Goal: Task Accomplishment & Management: Manage account settings

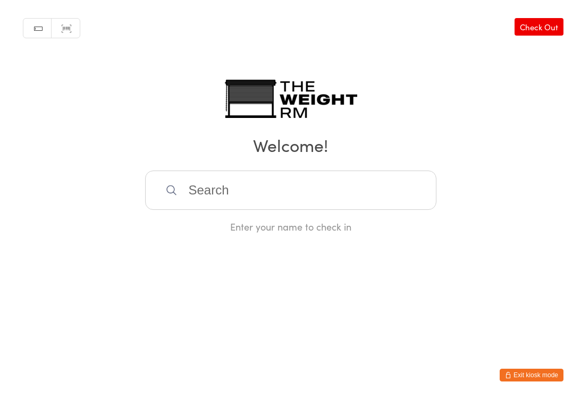
click at [543, 380] on button "Exit kiosk mode" at bounding box center [531, 375] width 64 height 13
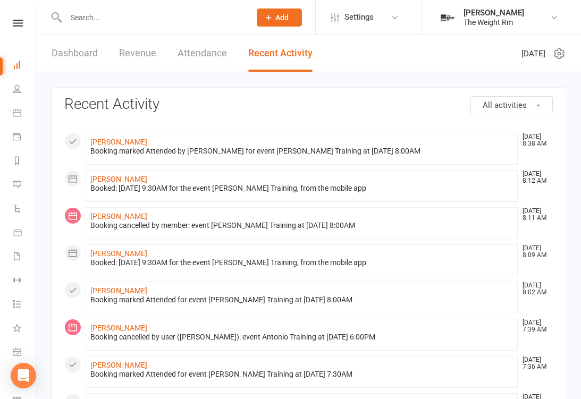
click at [16, 110] on icon at bounding box center [17, 112] width 9 height 9
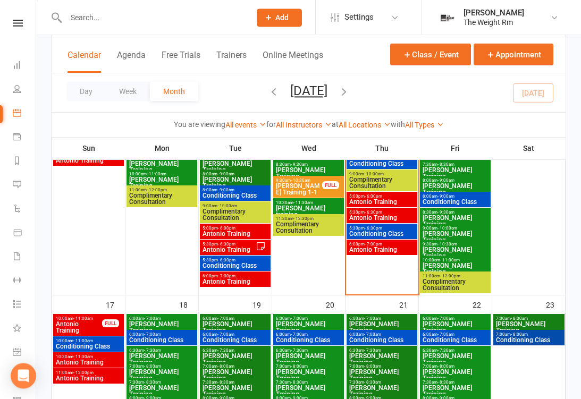
click at [404, 201] on span "Antonio Training" at bounding box center [382, 202] width 66 height 6
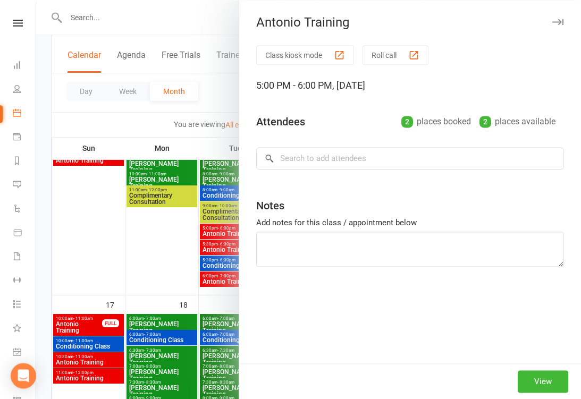
scroll to position [577, 0]
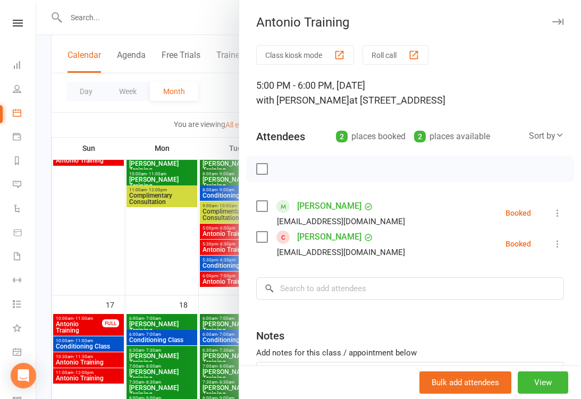
click at [210, 264] on div at bounding box center [308, 199] width 545 height 399
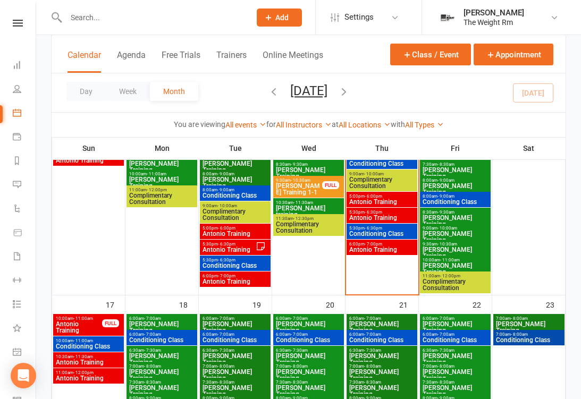
click at [390, 216] on span "Antonio Training" at bounding box center [382, 218] width 66 height 6
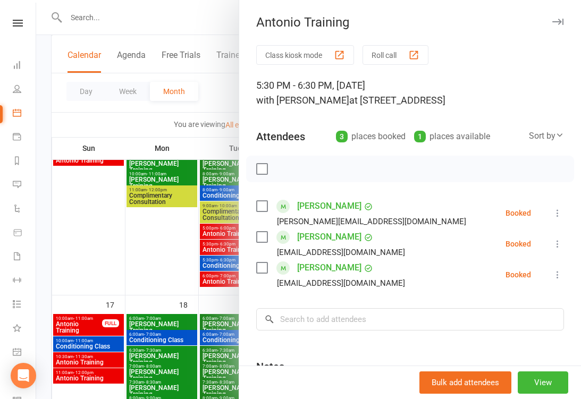
click at [214, 255] on div at bounding box center [308, 199] width 545 height 399
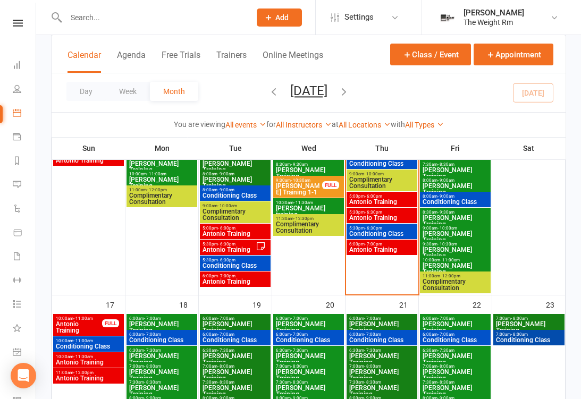
click at [384, 249] on span "Antonio Training" at bounding box center [382, 250] width 66 height 6
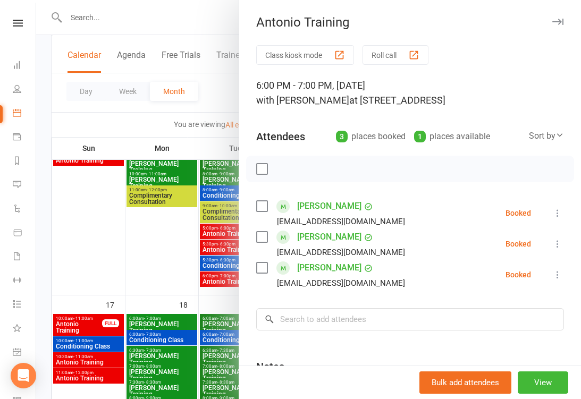
click at [213, 246] on div at bounding box center [308, 199] width 545 height 399
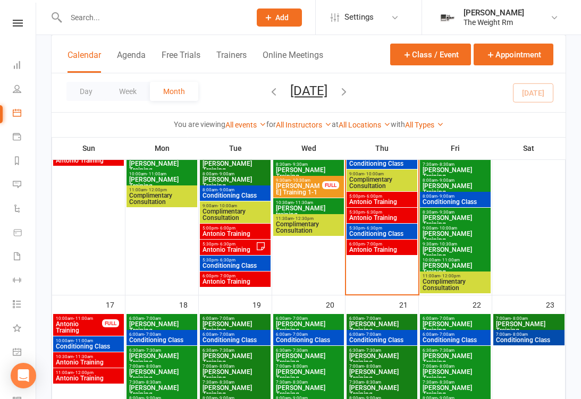
click at [388, 201] on span "Antonio Training" at bounding box center [382, 202] width 66 height 6
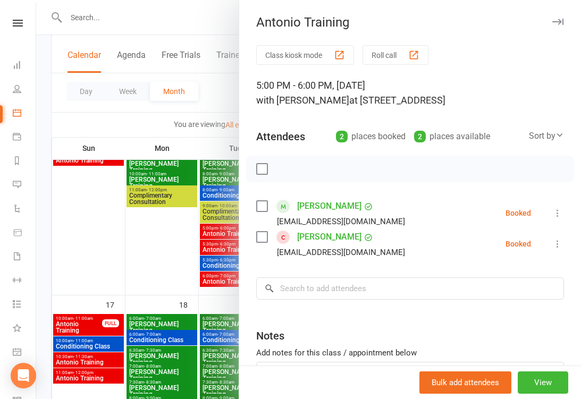
click at [39, 80] on div at bounding box center [308, 199] width 545 height 399
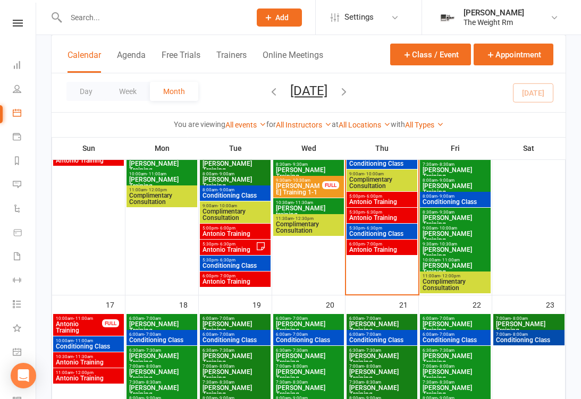
click at [22, 64] on link "Dashboard" at bounding box center [25, 66] width 24 height 24
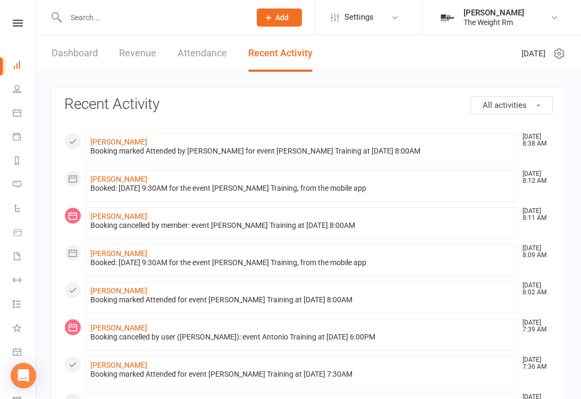
click at [58, 60] on link "Dashboard" at bounding box center [75, 53] width 46 height 37
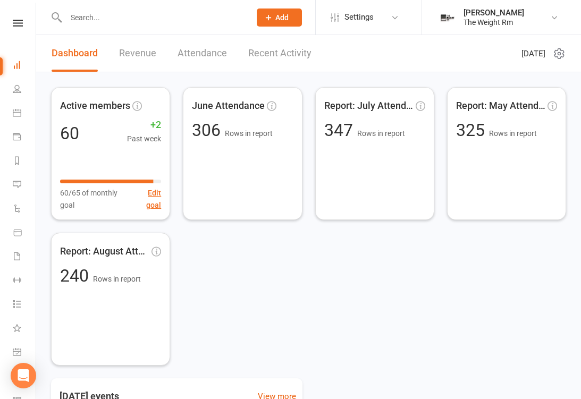
click at [130, 58] on link "Revenue" at bounding box center [137, 53] width 37 height 37
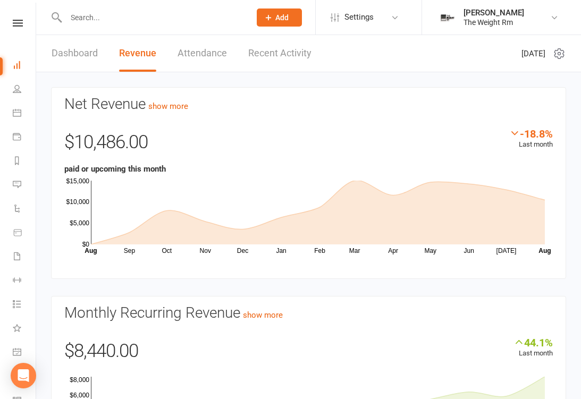
click at [278, 63] on link "Recent Activity" at bounding box center [279, 53] width 63 height 37
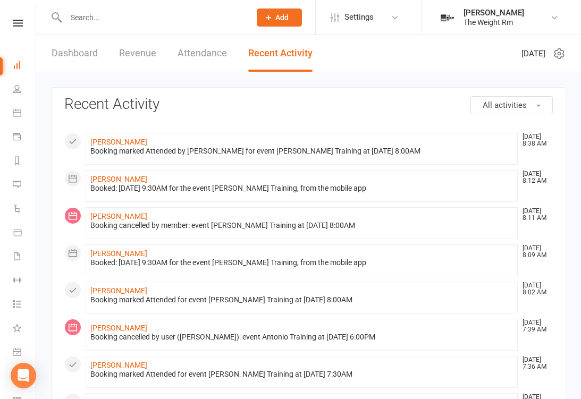
click at [26, 107] on link "Calendar" at bounding box center [25, 114] width 24 height 24
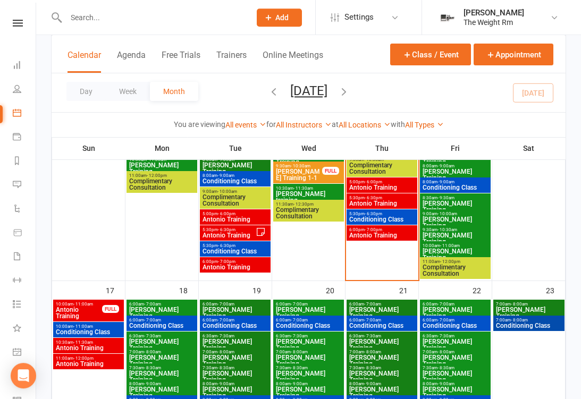
click at [368, 235] on span "Antonio Training" at bounding box center [382, 235] width 66 height 6
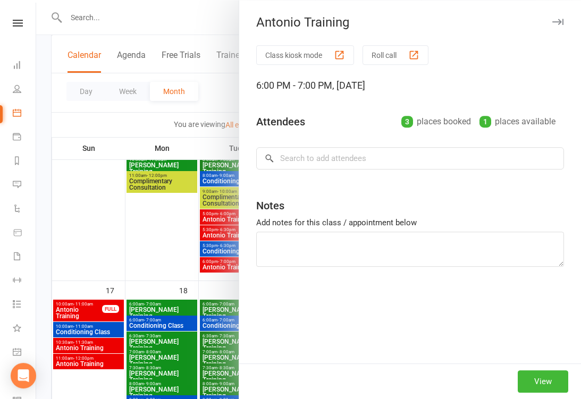
scroll to position [591, 0]
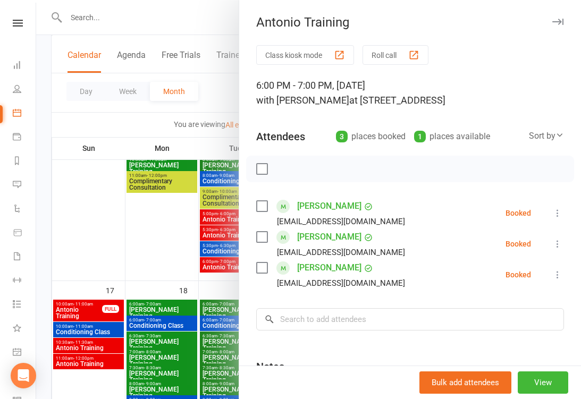
click at [206, 223] on div at bounding box center [308, 199] width 545 height 399
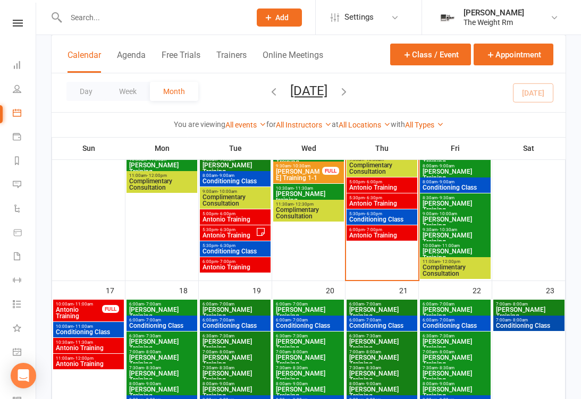
click at [354, 211] on span "5:30pm - 6:30pm" at bounding box center [382, 213] width 66 height 5
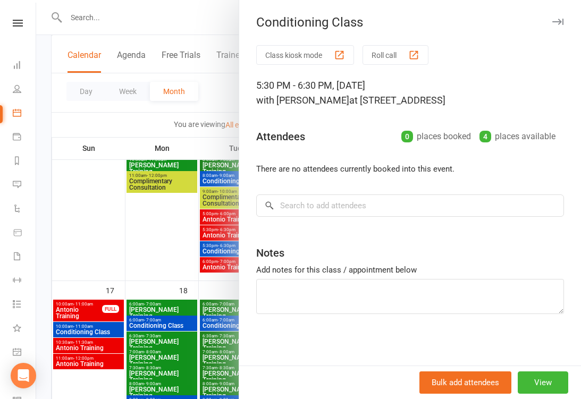
click at [216, 191] on div at bounding box center [308, 199] width 545 height 399
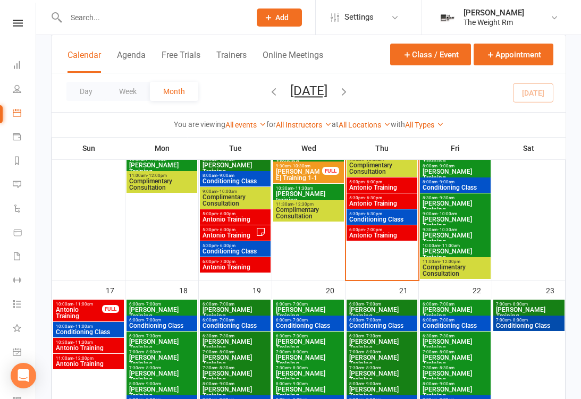
click at [361, 197] on span "5:30pm - 6:30pm" at bounding box center [382, 198] width 66 height 5
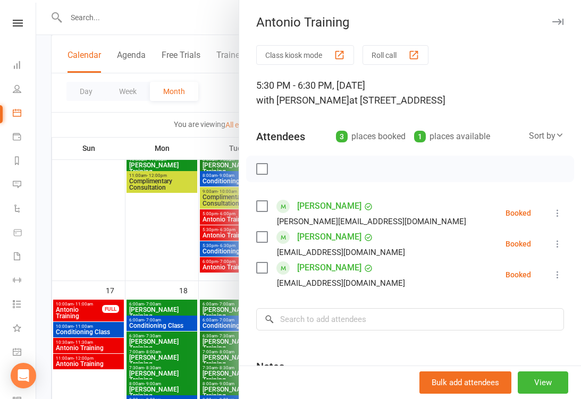
click at [206, 198] on div at bounding box center [308, 199] width 545 height 399
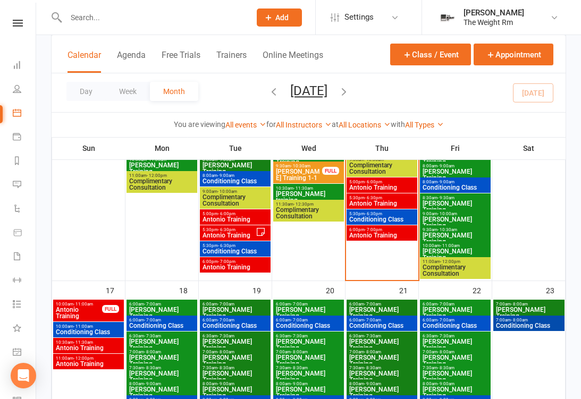
click at [26, 65] on link "Dashboard" at bounding box center [25, 66] width 24 height 24
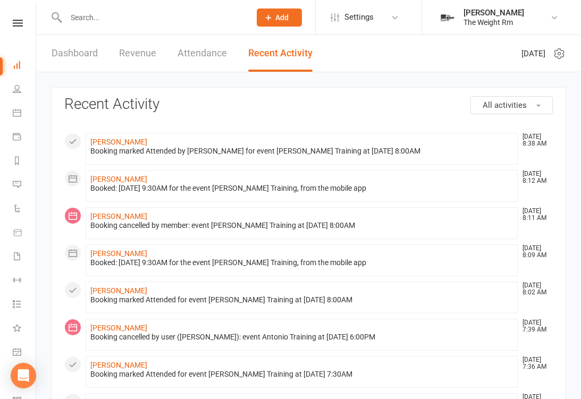
click at [7, 122] on li "Calendar" at bounding box center [18, 114] width 36 height 24
click at [21, 108] on link "Calendar" at bounding box center [25, 114] width 24 height 24
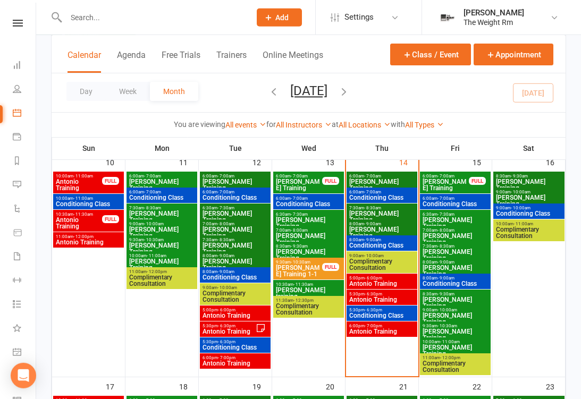
click at [402, 281] on span "Antonio Training" at bounding box center [382, 284] width 66 height 6
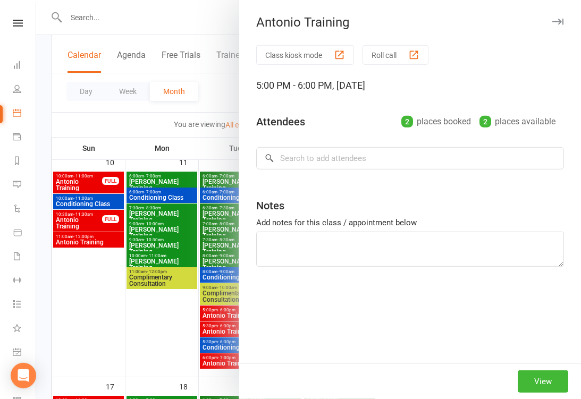
scroll to position [496, 0]
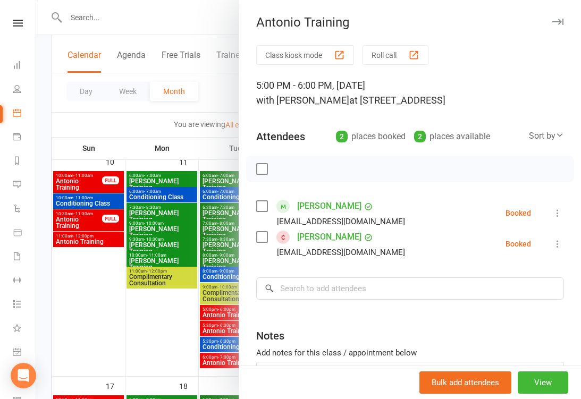
click at [20, 72] on link "Dashboard" at bounding box center [25, 66] width 24 height 24
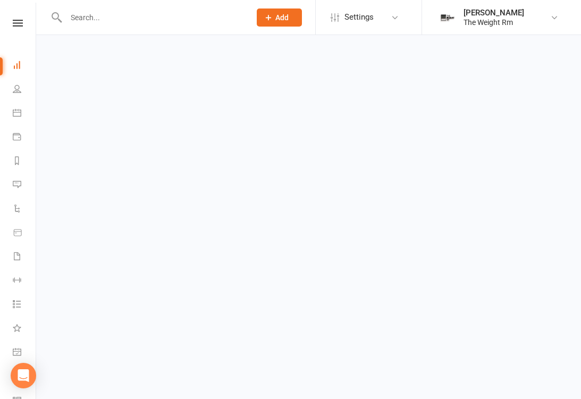
click at [23, 50] on html "Prospect Member Non-attending contact Class / event Appointment Task Membership…" at bounding box center [290, 25] width 581 height 50
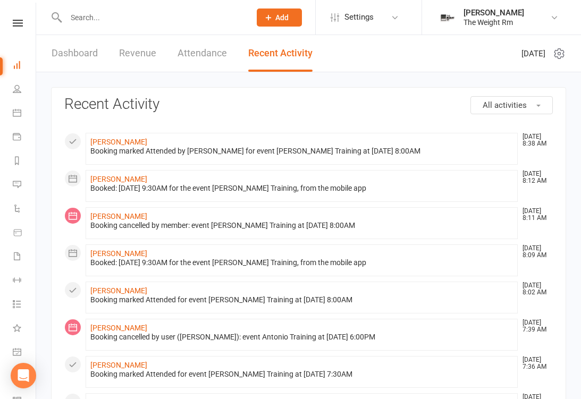
click at [72, 71] on link "Dashboard" at bounding box center [75, 53] width 46 height 37
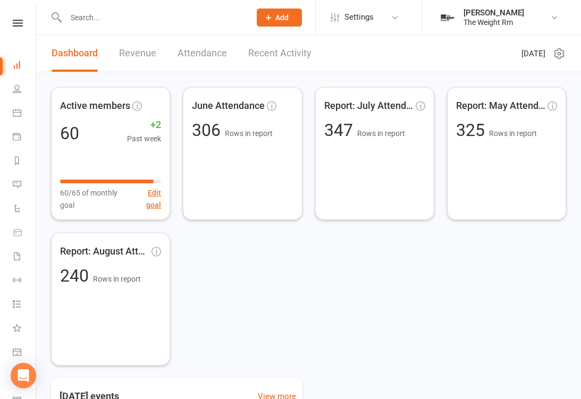
click at [268, 61] on link "Recent Activity" at bounding box center [279, 53] width 63 height 37
